Goal: Navigation & Orientation: Find specific page/section

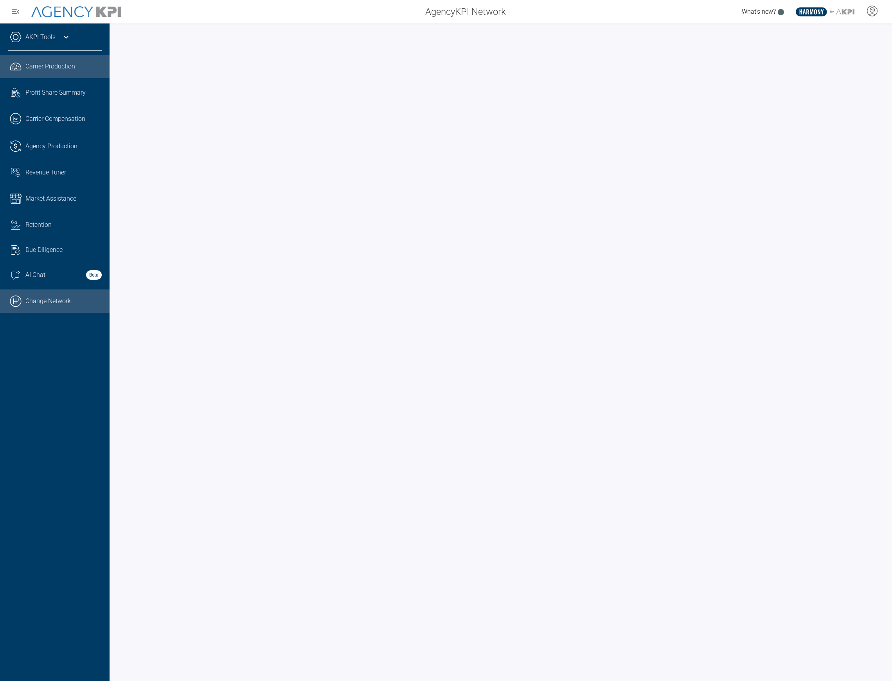
click at [39, 295] on link ".cls-1{fill:none;stroke:#000;stroke-linecap:round;stroke-linejoin:round;stroke-…" at bounding box center [55, 300] width 110 height 23
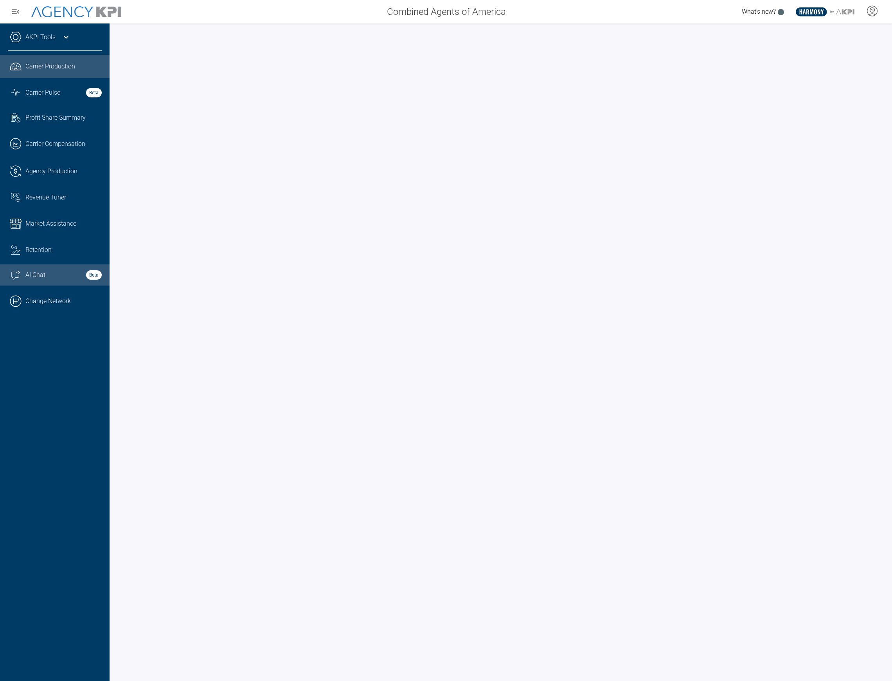
click at [33, 278] on span "AI Chat" at bounding box center [35, 274] width 20 height 9
click at [63, 301] on link ".cls-1{fill:none;stroke:#000;stroke-linecap:round;stroke-linejoin:round;stroke-…" at bounding box center [55, 300] width 110 height 23
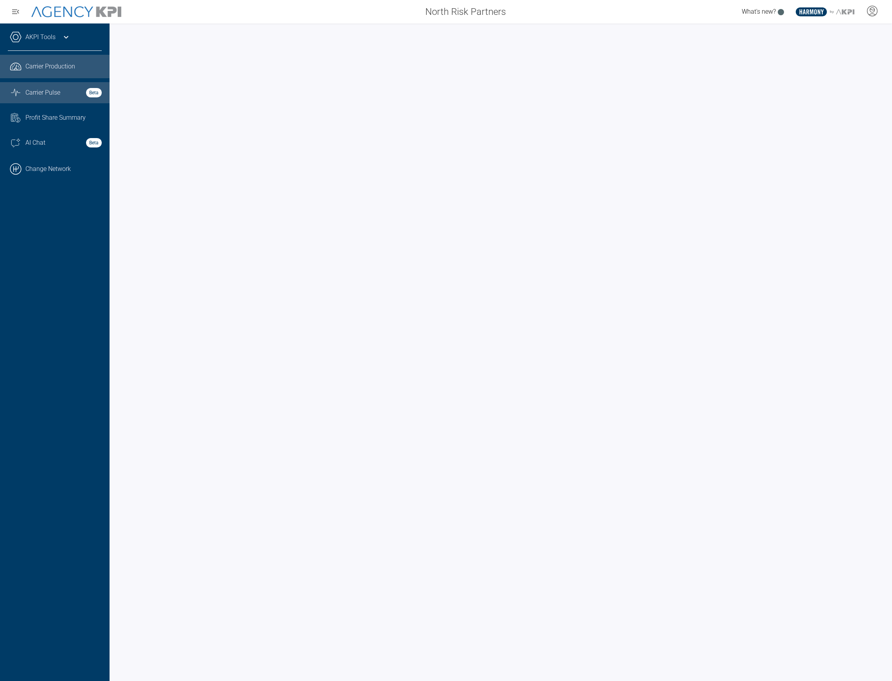
click at [38, 90] on span "Carrier Pulse" at bounding box center [42, 92] width 35 height 9
click at [63, 71] on span "Carrier Production" at bounding box center [50, 66] width 50 height 9
click at [25, 99] on link "Graph Stats Streamline Icon: https://streamlinehq.com Carrier Pulse Beta" at bounding box center [55, 92] width 110 height 21
